Goal: Information Seeking & Learning: Check status

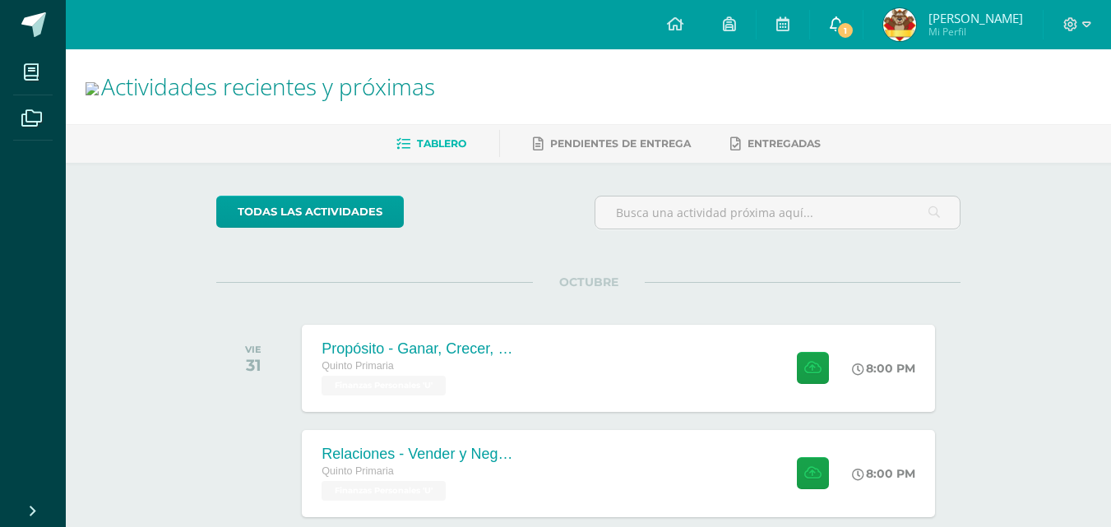
click at [862, 39] on link "1" at bounding box center [836, 24] width 53 height 49
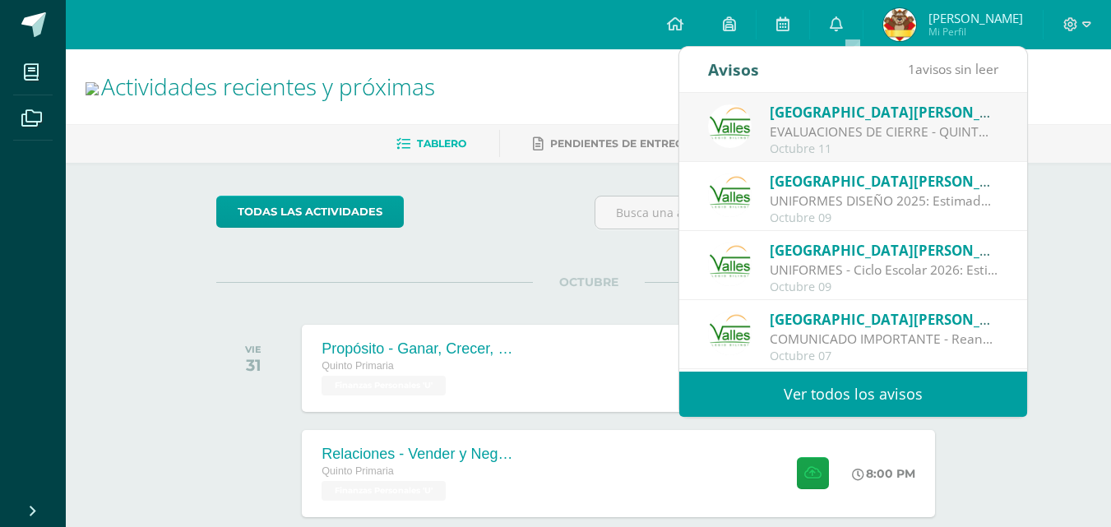
click at [834, 110] on span "[GEOGRAPHIC_DATA][PERSON_NAME]" at bounding box center [897, 112] width 256 height 19
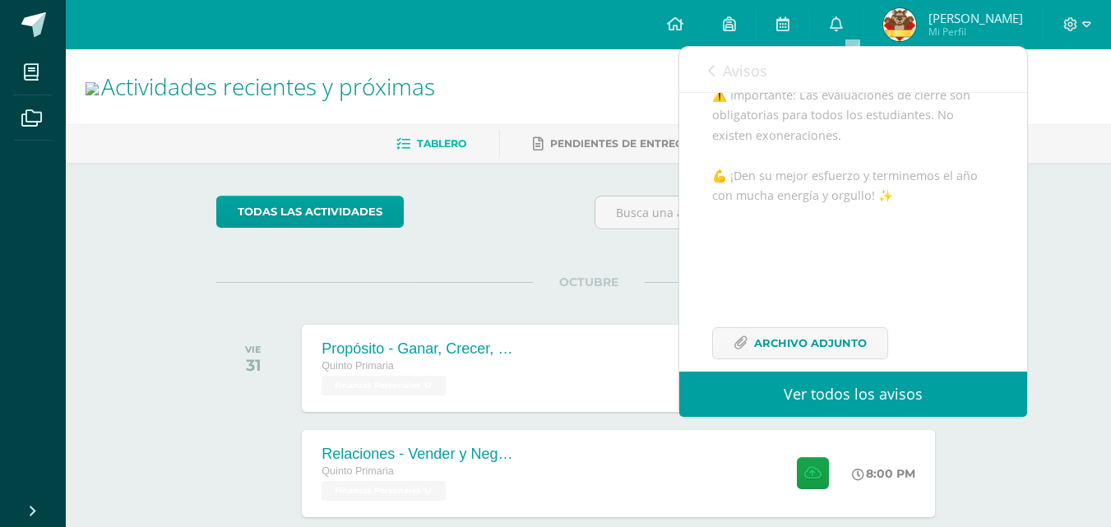
scroll to position [663, 0]
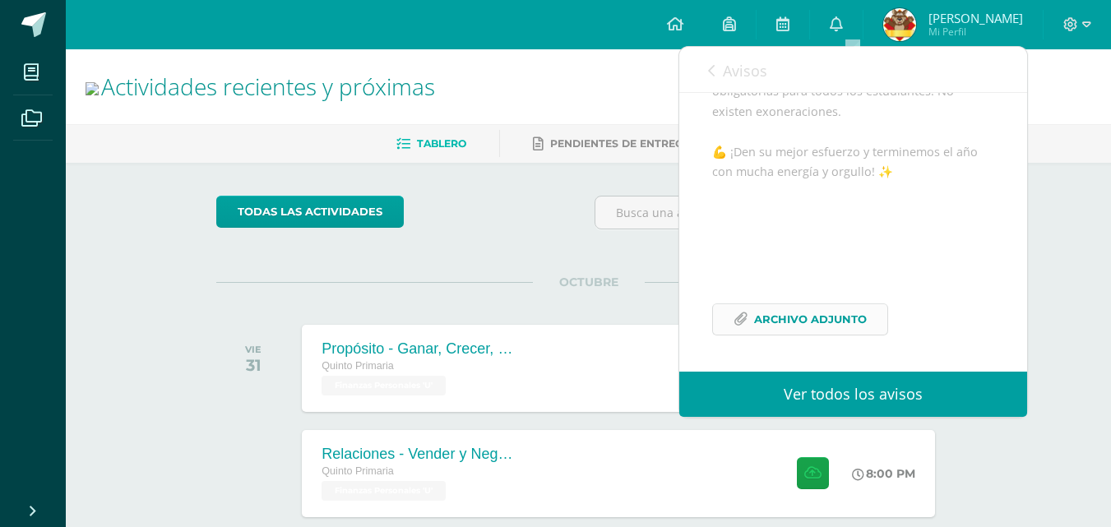
click at [847, 322] on span "Archivo Adjunto" at bounding box center [810, 319] width 113 height 30
click at [789, 315] on span "Archivo Adjunto" at bounding box center [810, 319] width 113 height 30
click at [843, 20] on icon at bounding box center [835, 23] width 13 height 15
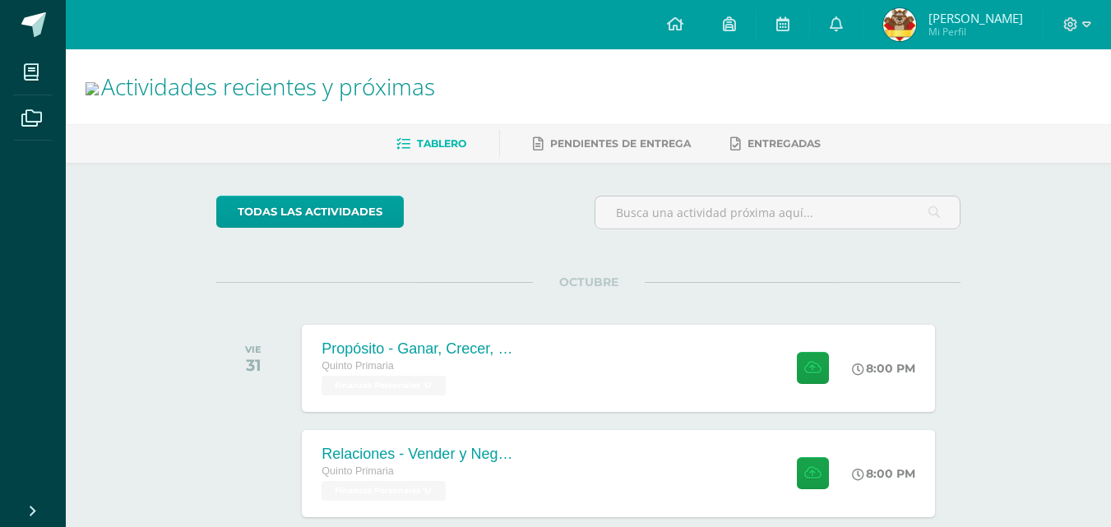
click at [916, 13] on img at bounding box center [899, 24] width 33 height 33
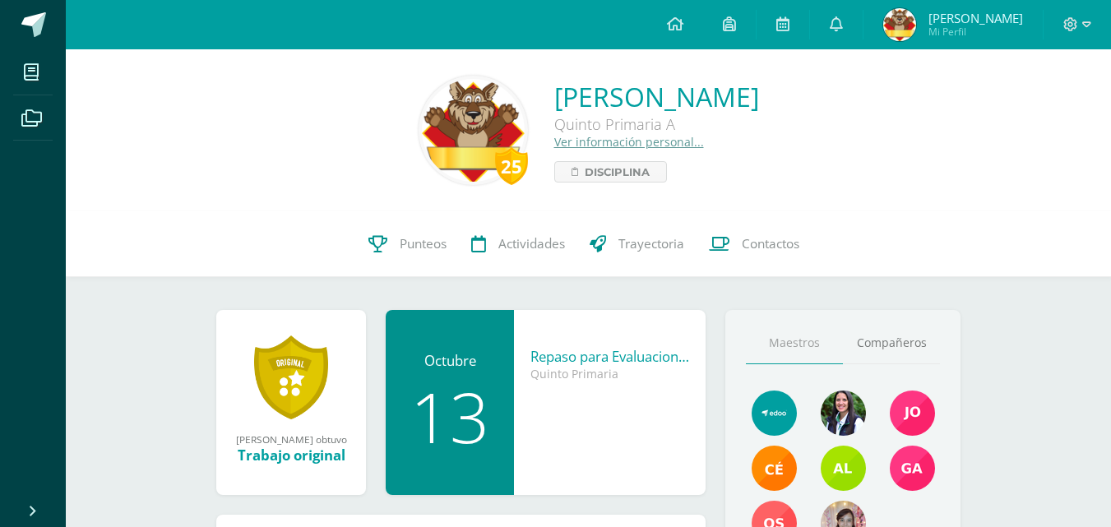
click at [741, 198] on div "25 Linda Isabella Hernández Hernández Quinto Primaria A Ver información persona…" at bounding box center [588, 130] width 1045 height 162
click at [1074, 30] on icon at bounding box center [1070, 24] width 15 height 15
click at [1059, 90] on span "Configuración" at bounding box center [1035, 89] width 76 height 16
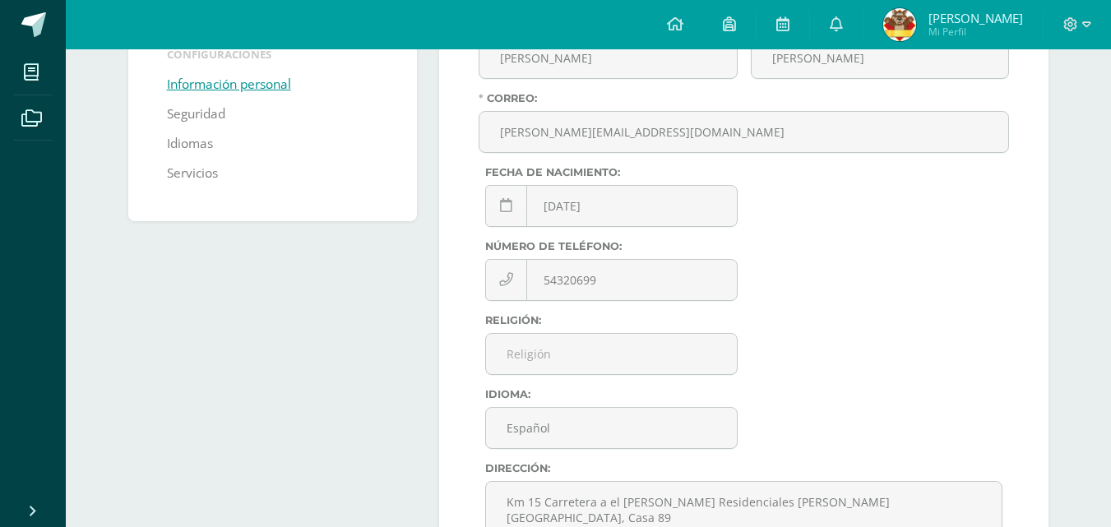
scroll to position [216, 0]
click at [612, 344] on input "Religión:" at bounding box center [611, 352] width 251 height 40
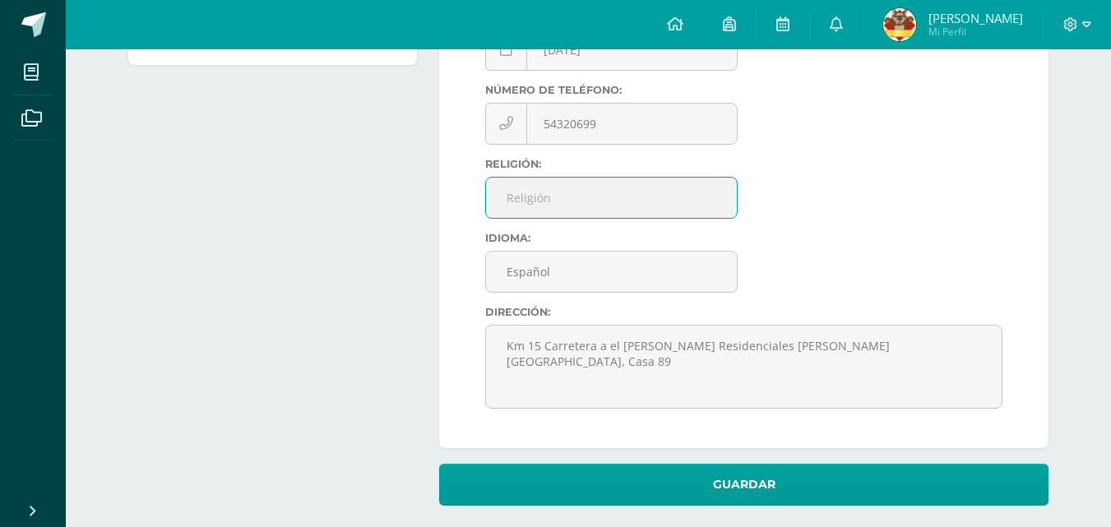
scroll to position [372, 0]
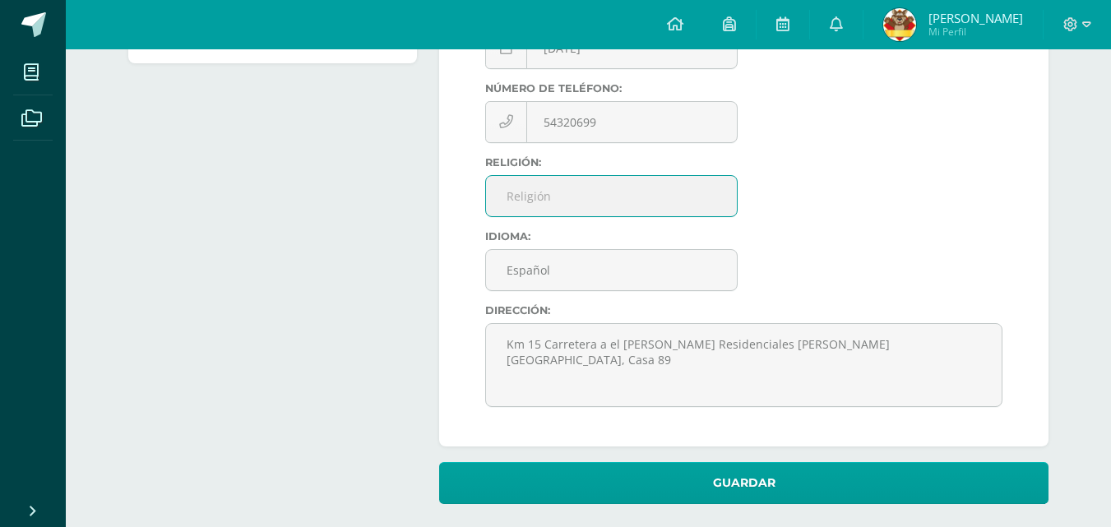
click at [911, 240] on div "Nombre: Linda Isabella Apellidos: Hernández Hernández Correo: lindahernandez@co…" at bounding box center [743, 140] width 530 height 560
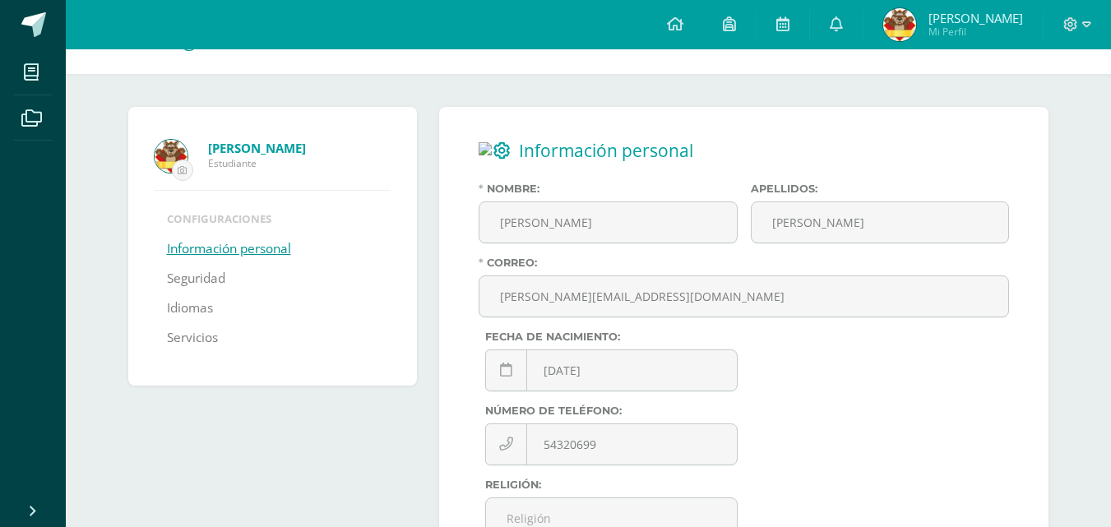
scroll to position [49, 0]
click at [213, 284] on link "Seguridad" at bounding box center [196, 280] width 58 height 30
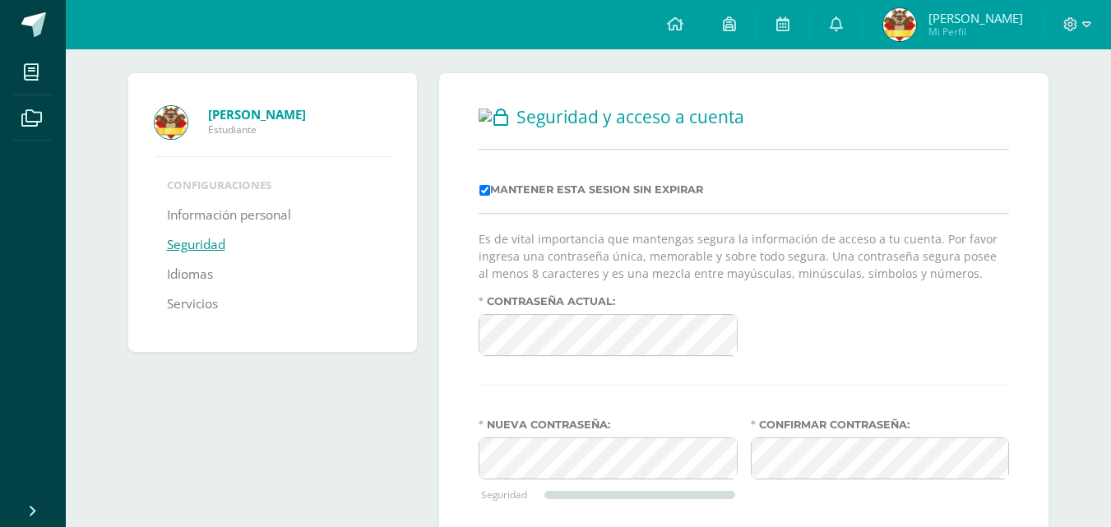
scroll to position [85, 0]
click at [187, 271] on link "Idiomas" at bounding box center [190, 274] width 46 height 30
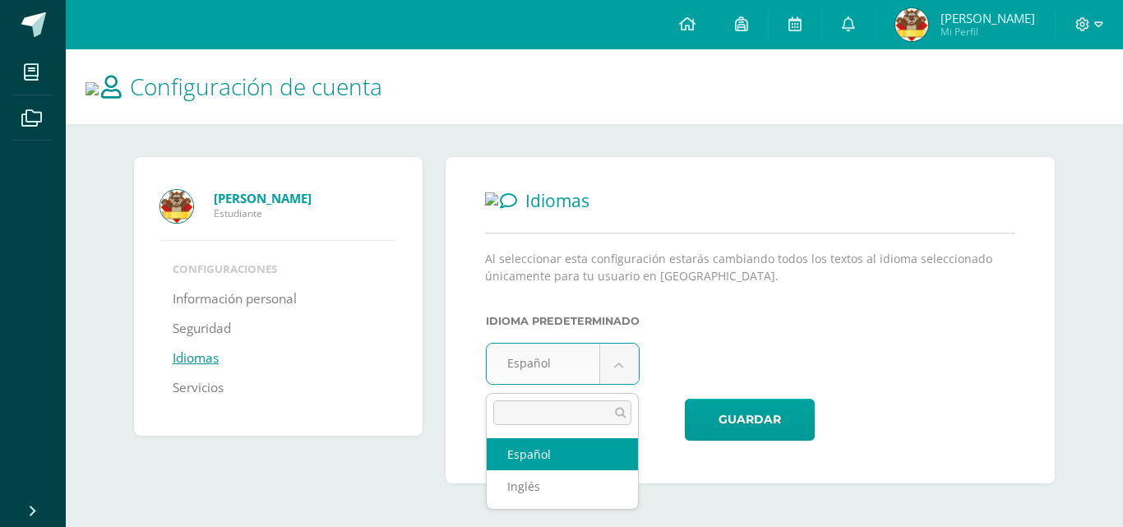
click at [626, 372] on body "Mis cursos Archivos Cerrar panel Ciencias Naturales y Tecnología Quinto Primari…" at bounding box center [561, 258] width 1123 height 516
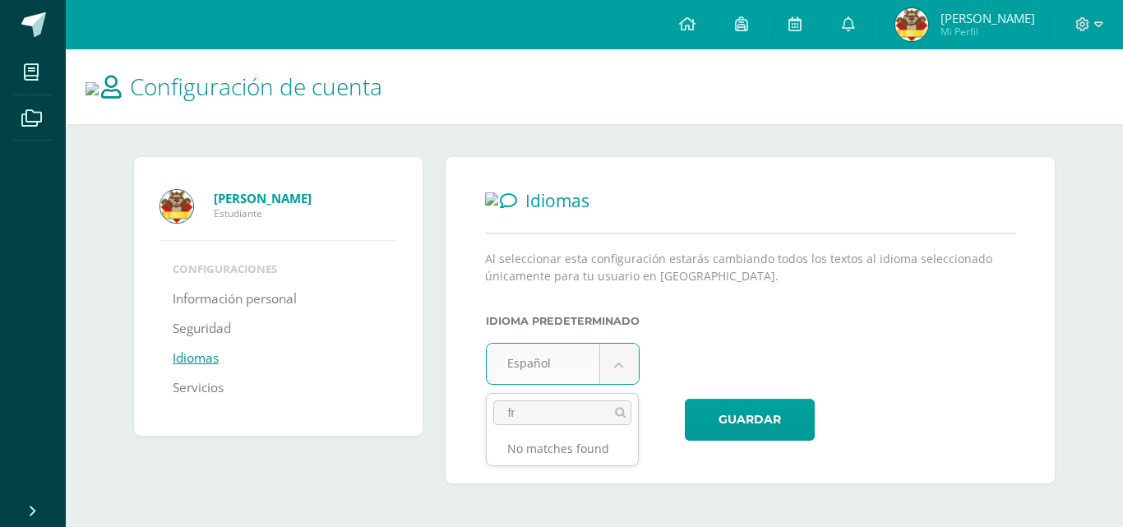
type input "f"
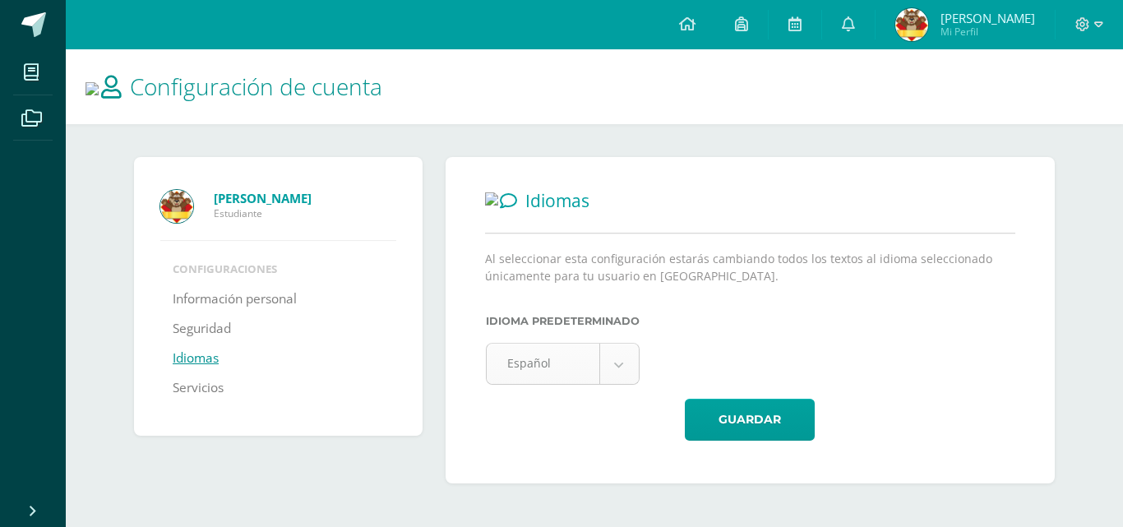
click at [615, 361] on body "Mis cursos Archivos Cerrar panel Ciencias Naturales y Tecnología Quinto Primari…" at bounding box center [561, 258] width 1123 height 516
click at [192, 376] on link "Servicios" at bounding box center [198, 388] width 51 height 30
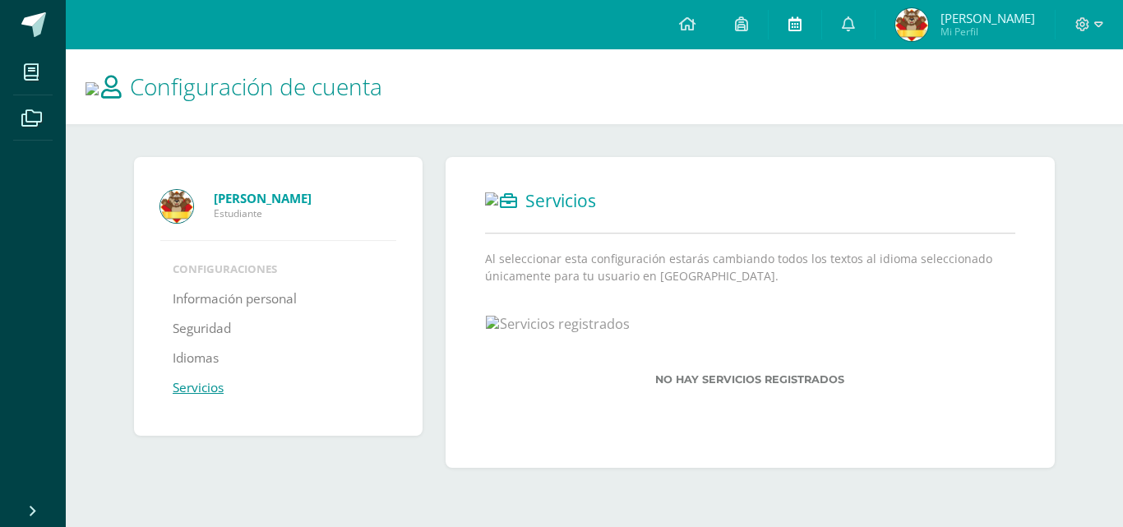
click at [797, 22] on link at bounding box center [795, 24] width 53 height 49
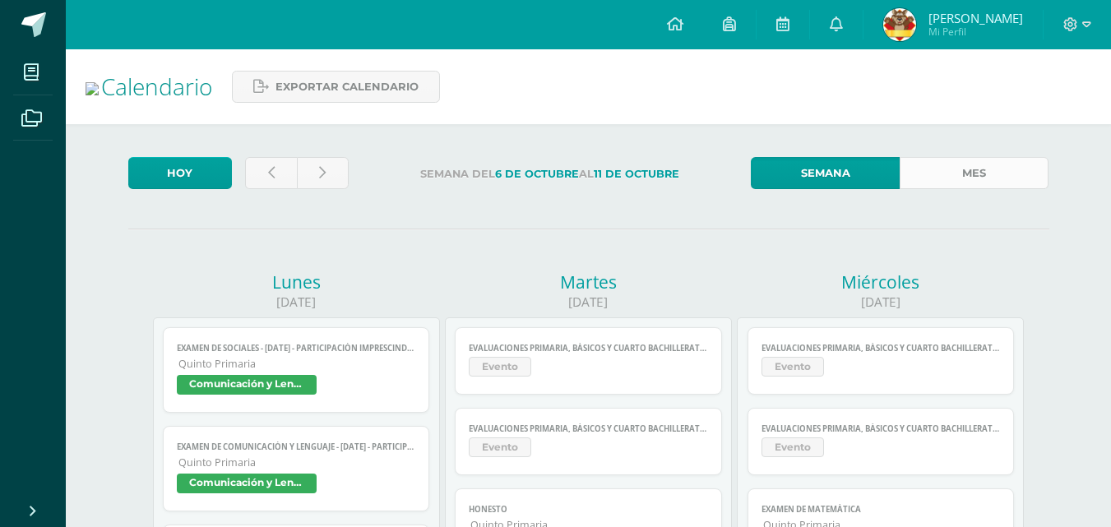
click at [968, 167] on link "Mes" at bounding box center [973, 173] width 149 height 32
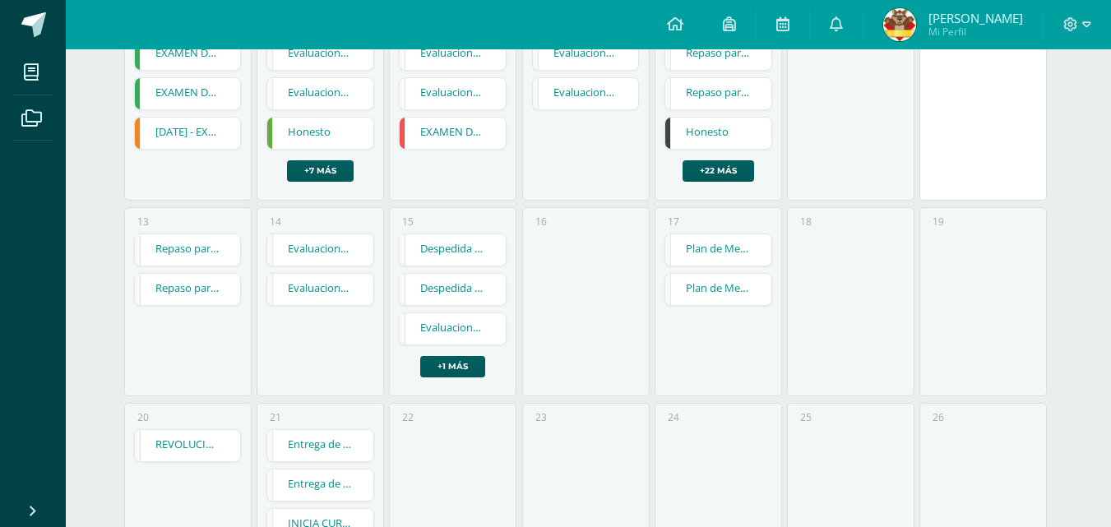
scroll to position [505, 0]
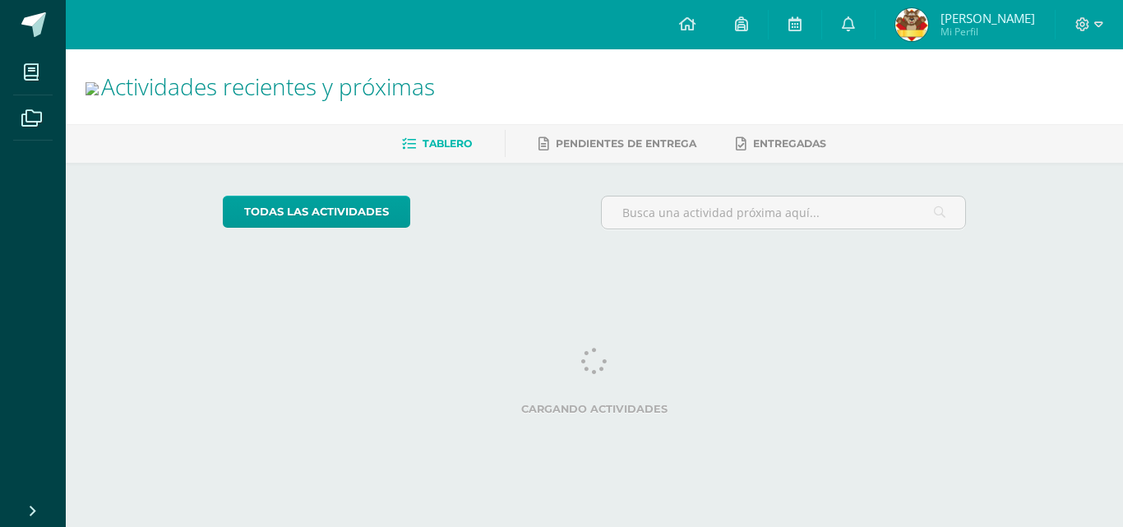
click at [967, 23] on span "[PERSON_NAME]" at bounding box center [987, 18] width 95 height 16
click at [971, 30] on span "Mi Perfil" at bounding box center [987, 32] width 95 height 14
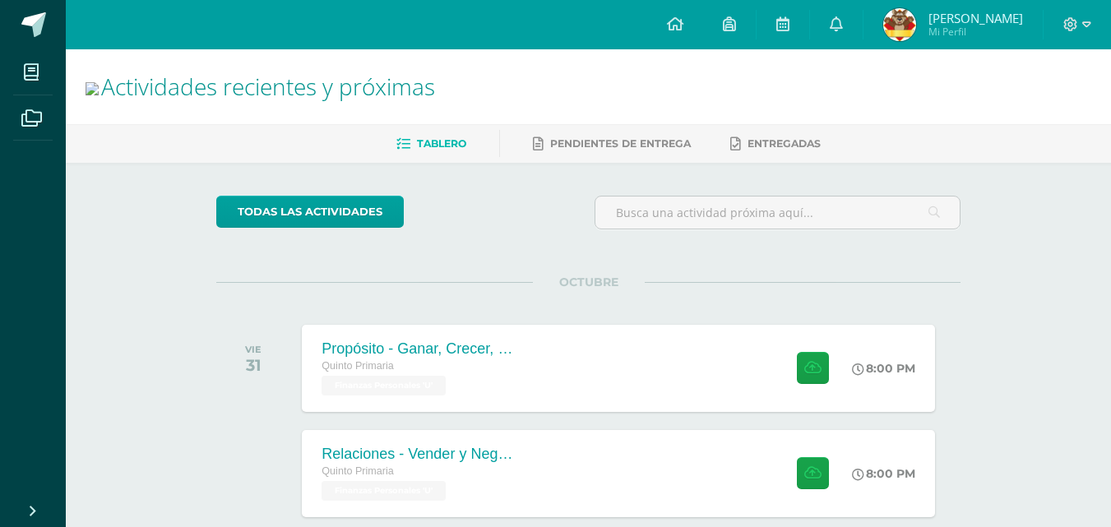
click at [971, 30] on span "Mi Perfil" at bounding box center [975, 32] width 95 height 14
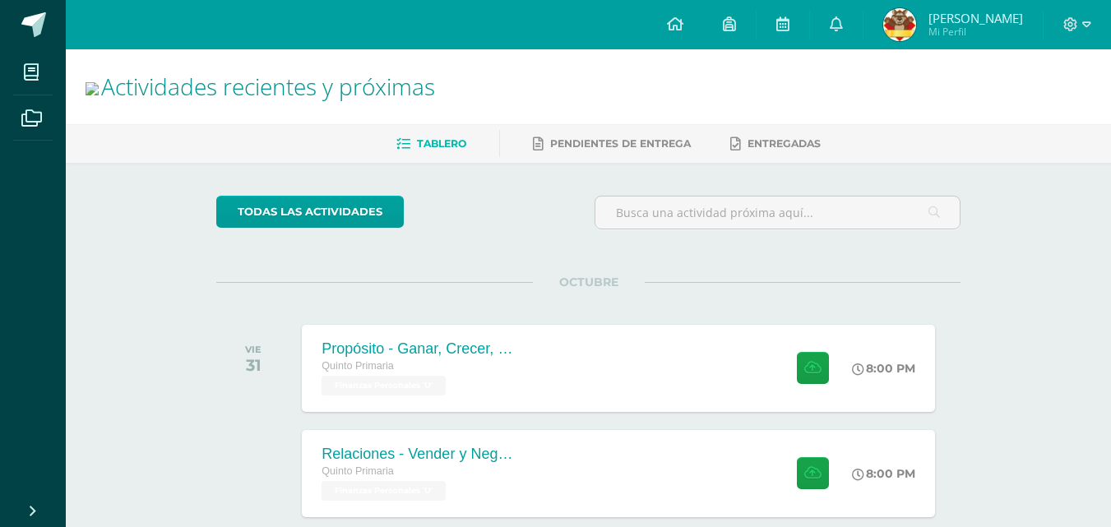
click at [971, 30] on span "Mi Perfil" at bounding box center [975, 32] width 95 height 14
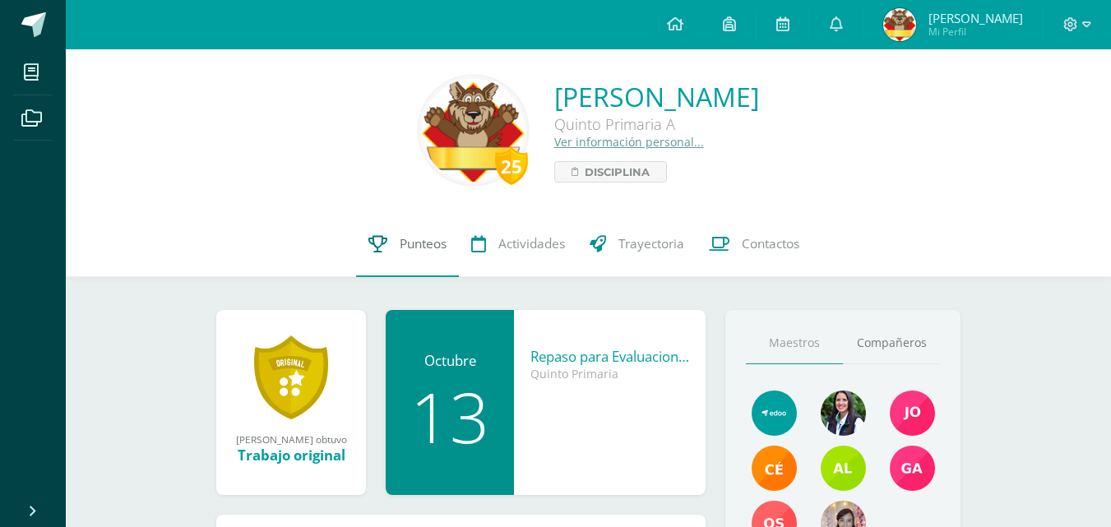
click at [413, 242] on span "Punteos" at bounding box center [422, 243] width 47 height 17
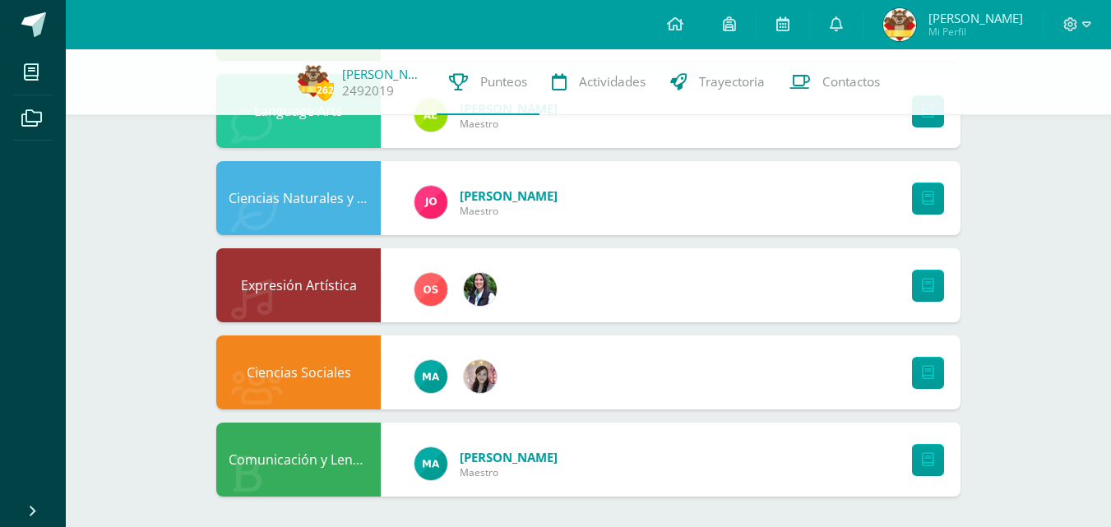
scroll to position [535, 0]
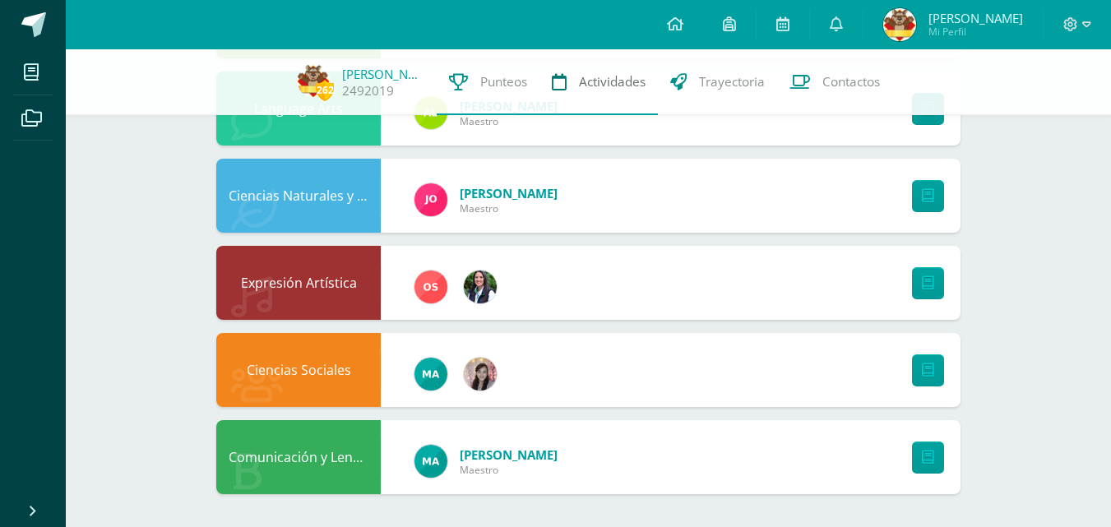
click at [593, 91] on link "Actividades" at bounding box center [598, 82] width 118 height 66
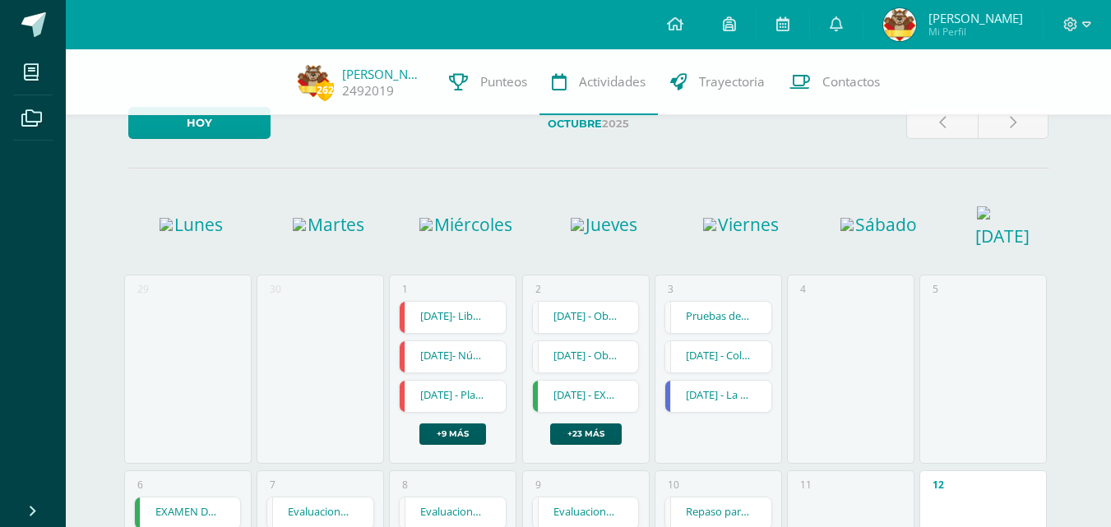
scroll to position [41, 0]
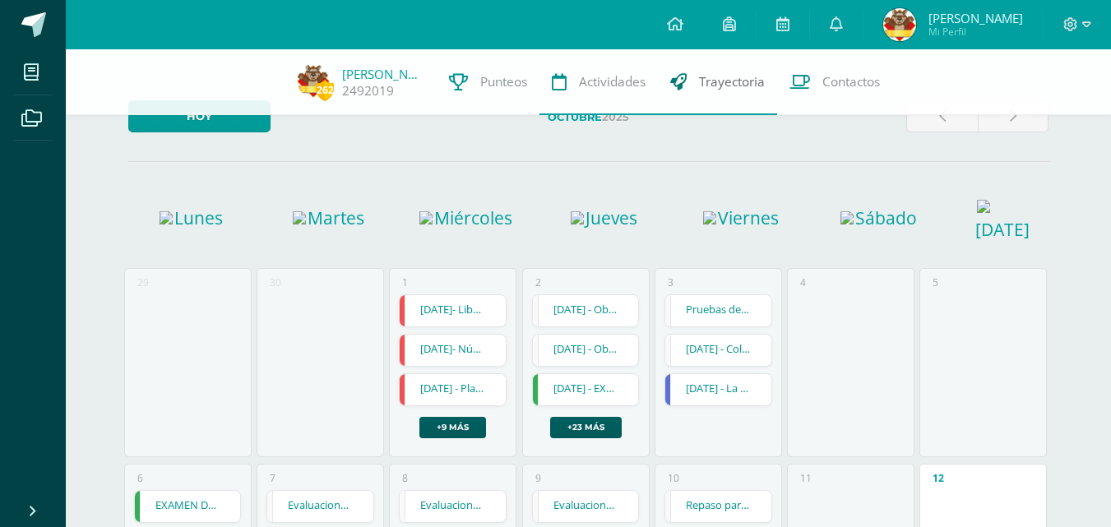
click at [719, 92] on link "Trayectoria" at bounding box center [717, 82] width 119 height 66
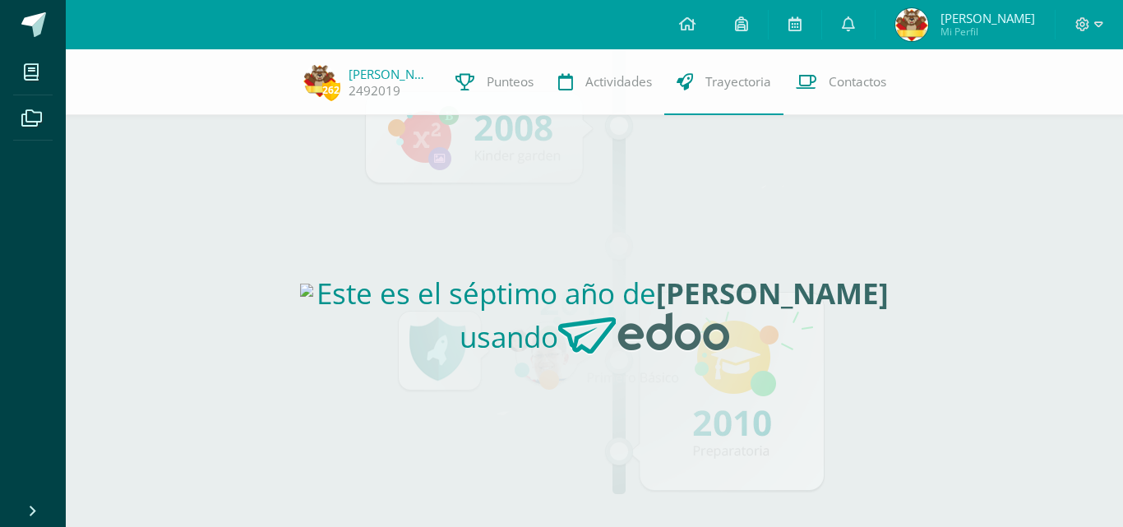
click at [719, 92] on link "Trayectoria" at bounding box center [723, 82] width 119 height 66
click at [786, 65] on link "Contactos" at bounding box center [840, 82] width 115 height 66
drag, startPoint x: 0, startPoint y: 0, endPoint x: 786, endPoint y: 65, distance: 788.5
click at [786, 65] on link "Contactos" at bounding box center [840, 82] width 115 height 66
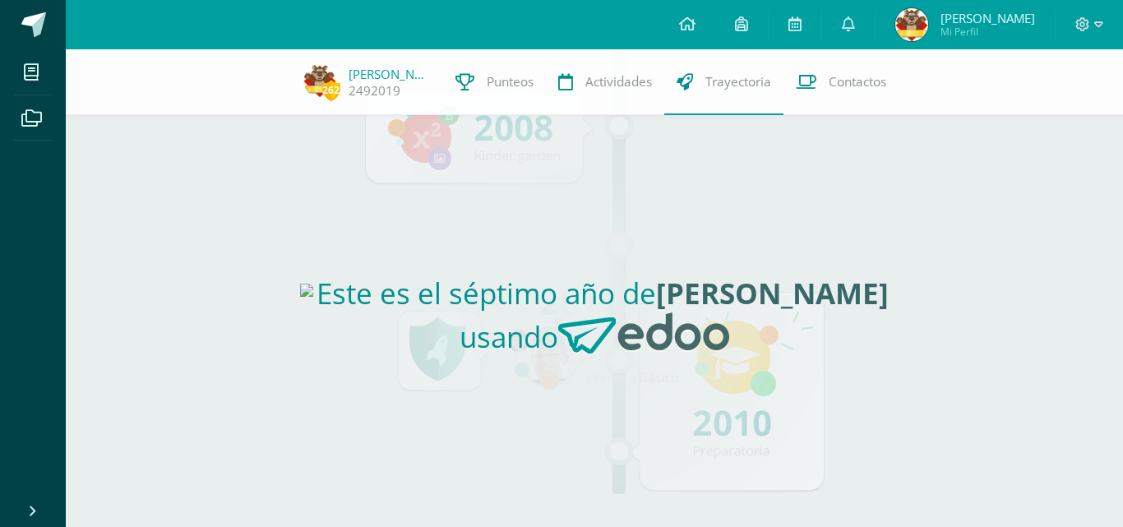
click at [968, 10] on span "[PERSON_NAME]" at bounding box center [987, 18] width 95 height 16
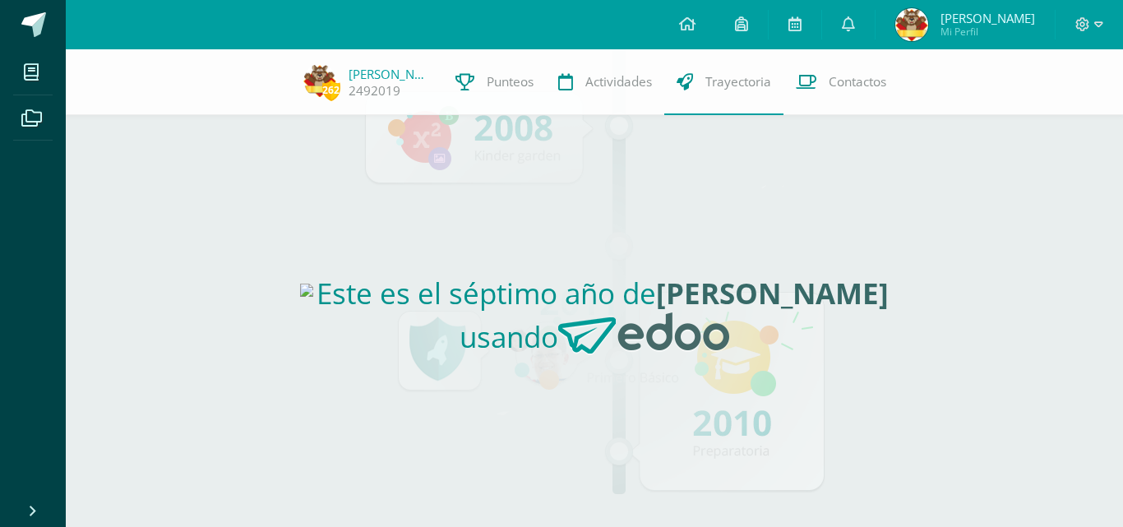
click at [968, 10] on span "[PERSON_NAME]" at bounding box center [987, 18] width 95 height 16
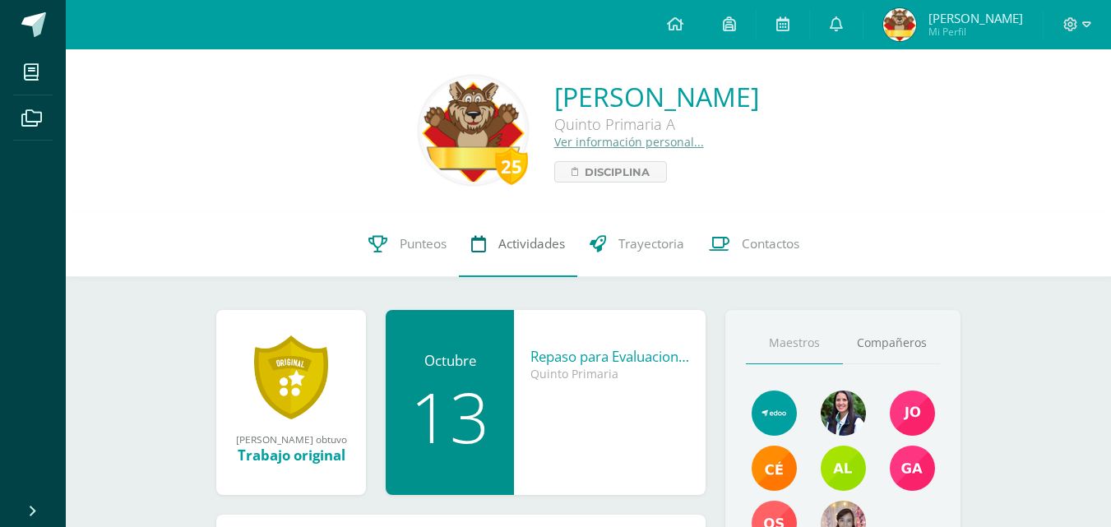
click at [484, 256] on link "Actividades" at bounding box center [518, 244] width 118 height 66
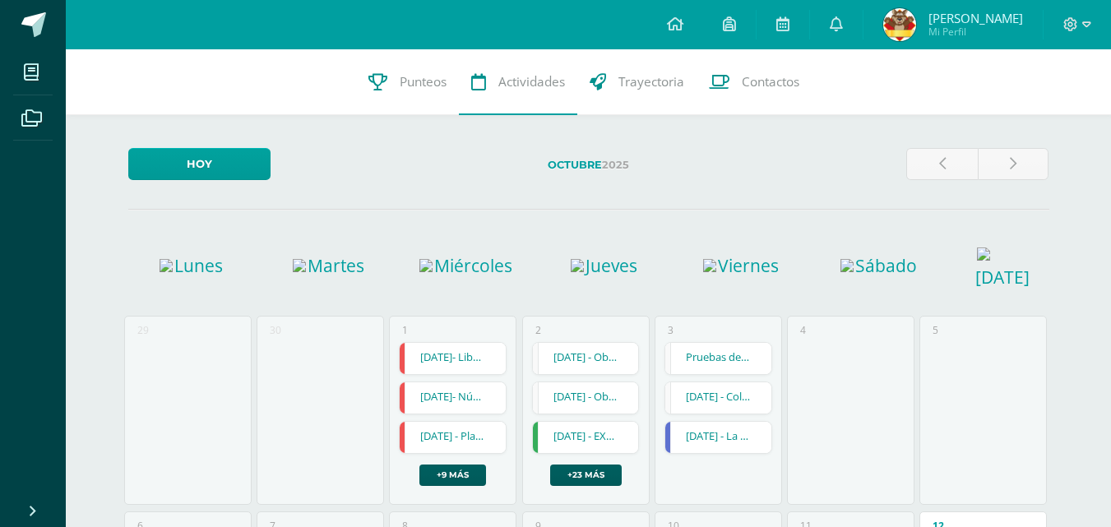
click at [190, 188] on div "Hoy" at bounding box center [199, 170] width 155 height 45
click at [247, 157] on link "Hoy" at bounding box center [199, 164] width 142 height 32
